Goal: Task Accomplishment & Management: Manage account settings

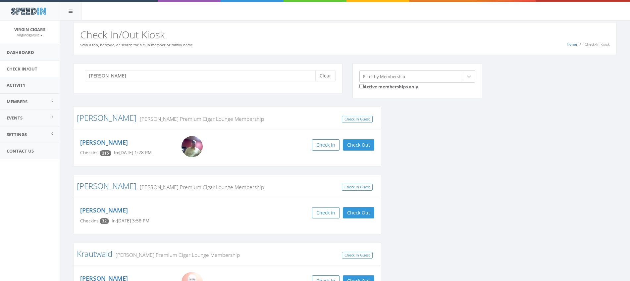
type input "[PERSON_NAME]"
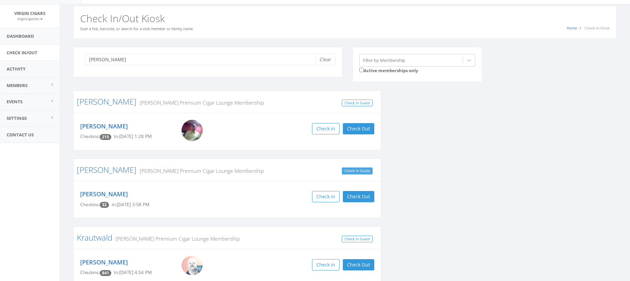
scroll to position [17, 0]
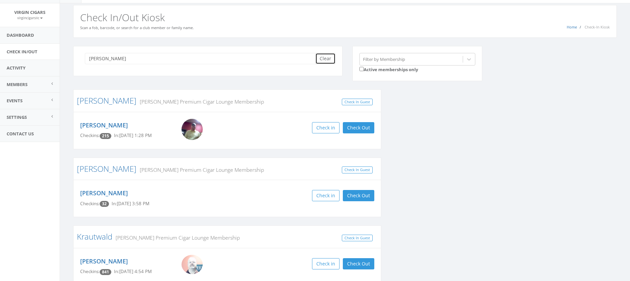
click at [328, 59] on button "Clear" at bounding box center [326, 58] width 20 height 11
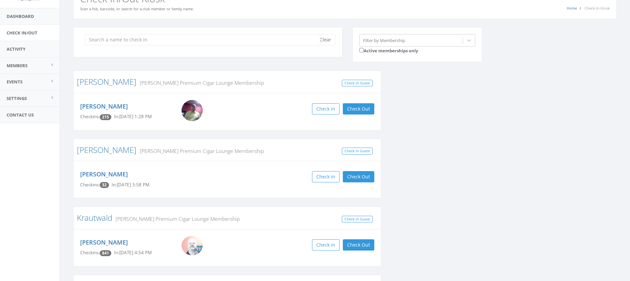
scroll to position [0, 0]
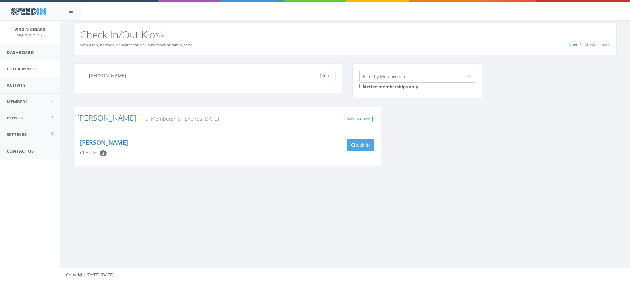
type input "ronnie"
click at [361, 145] on button "Check in" at bounding box center [361, 145] width 28 height 11
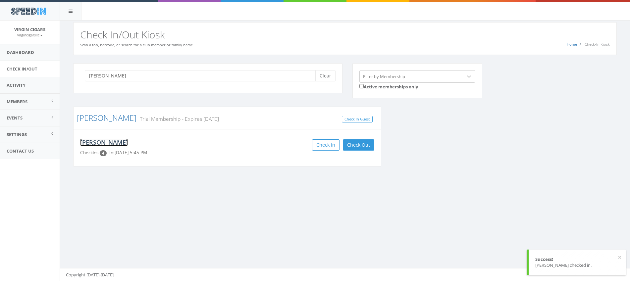
click at [110, 143] on link "[PERSON_NAME]" at bounding box center [104, 143] width 48 height 8
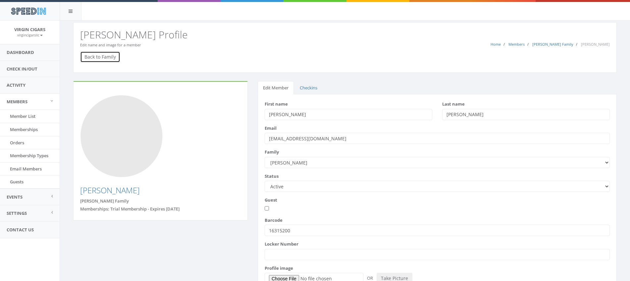
click at [97, 58] on link "Back to Family" at bounding box center [100, 56] width 40 height 11
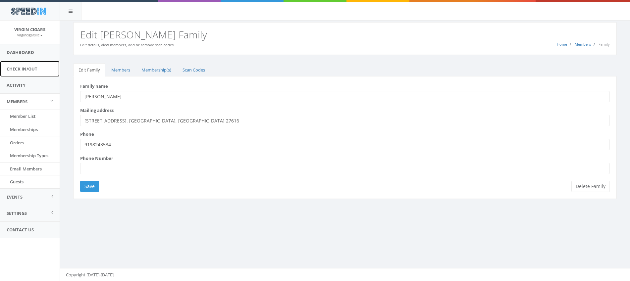
click at [34, 70] on link "Check In/Out" at bounding box center [30, 69] width 60 height 16
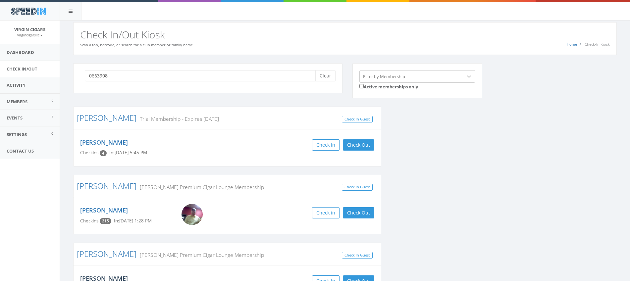
type input "06639081"
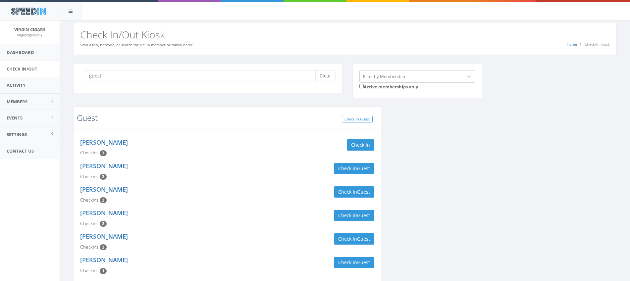
type input "guest"
click at [90, 119] on link "Guest" at bounding box center [87, 117] width 21 height 11
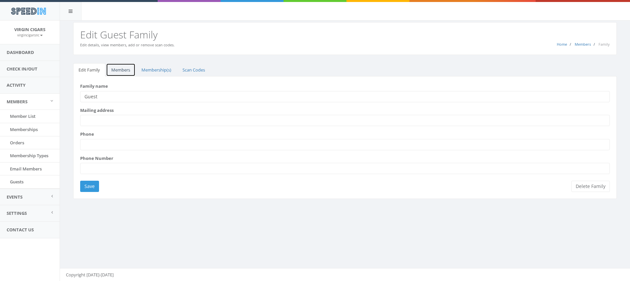
click at [125, 71] on link "Members" at bounding box center [121, 70] width 30 height 14
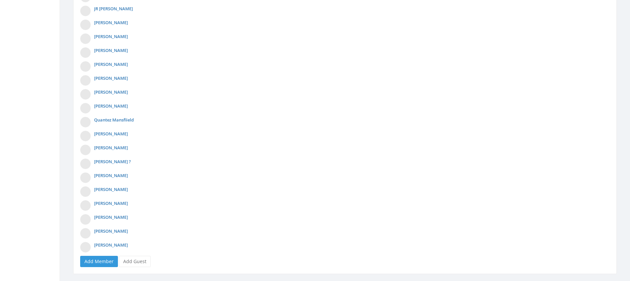
scroll to position [259, 0]
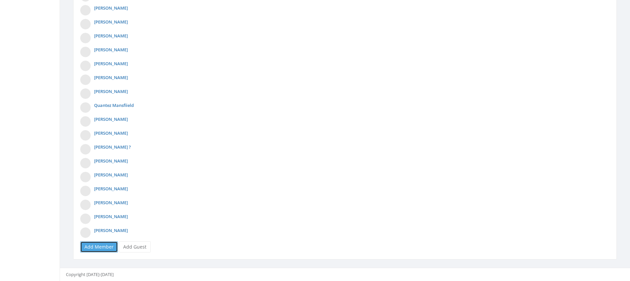
click at [108, 247] on link "Add Member" at bounding box center [99, 247] width 38 height 11
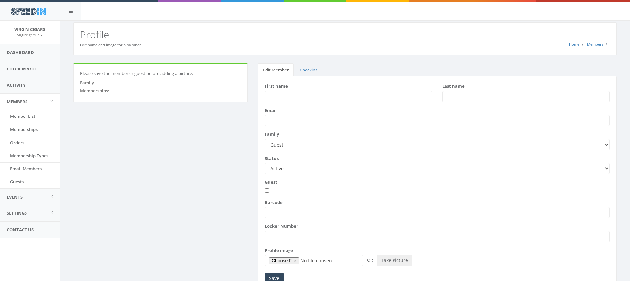
click at [306, 98] on input "First name" at bounding box center [349, 96] width 168 height 11
type input "[PERSON_NAME]"
type input "m"
type input "[PERSON_NAME]"
click at [363, 122] on input "Email" at bounding box center [437, 120] width 345 height 11
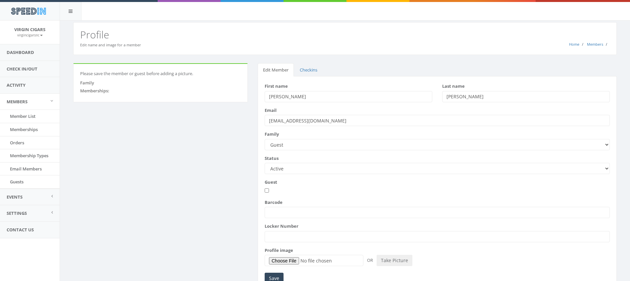
scroll to position [31, 0]
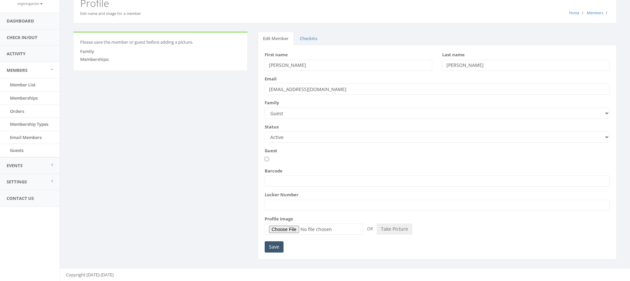
type input "[EMAIL_ADDRESS][DOMAIN_NAME]"
click at [273, 249] on input "Save" at bounding box center [274, 247] width 19 height 11
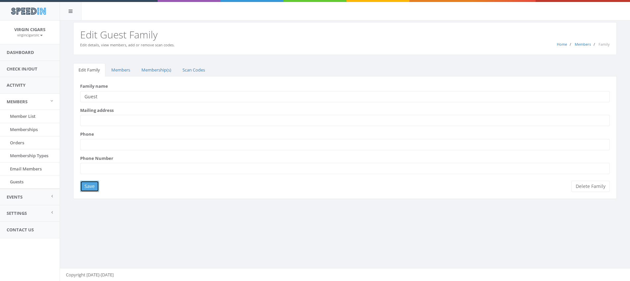
click at [90, 188] on input "Save" at bounding box center [89, 186] width 19 height 11
